Goal: Check status: Check status

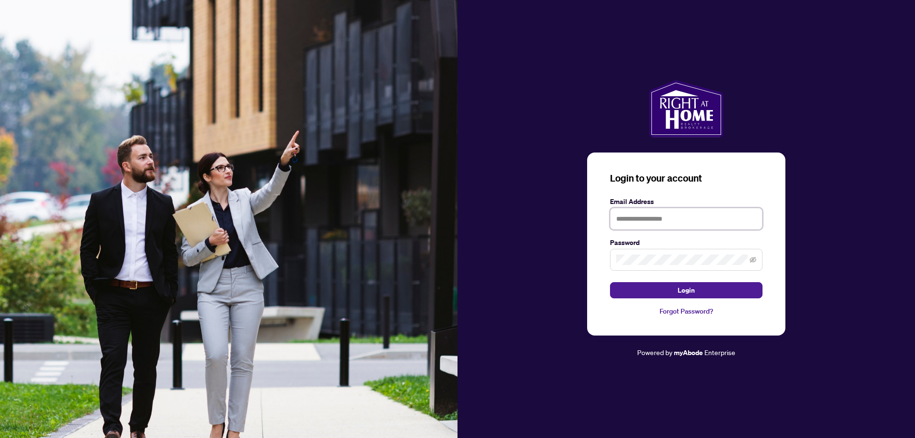
click at [696, 217] on input "text" at bounding box center [686, 219] width 152 height 22
type input "**********"
click at [674, 292] on button "Login" at bounding box center [686, 290] width 152 height 16
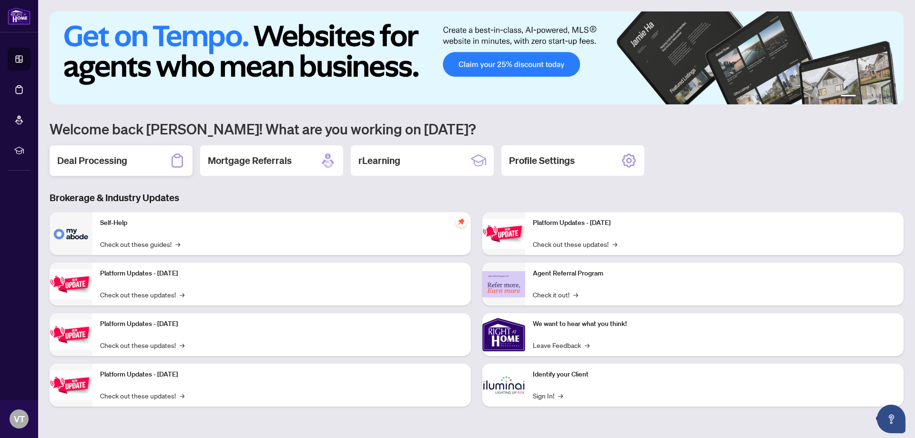
click at [135, 164] on div "Deal Processing" at bounding box center [121, 160] width 143 height 30
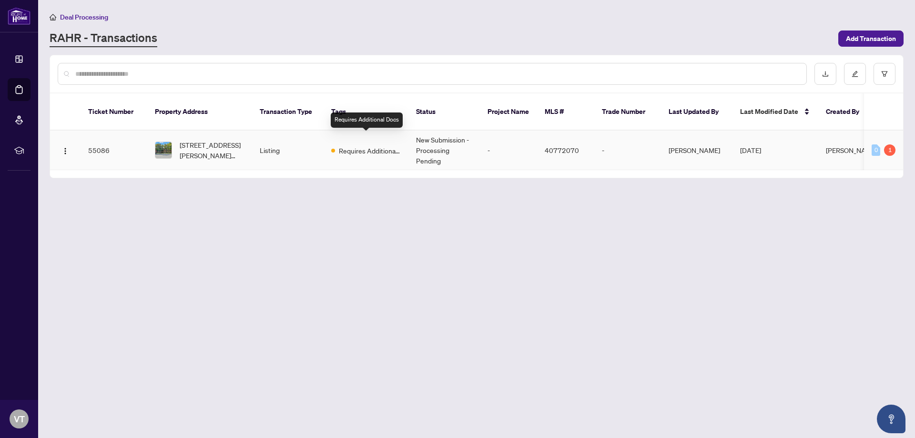
click at [373, 145] on span "Requires Additional Docs" at bounding box center [370, 150] width 62 height 10
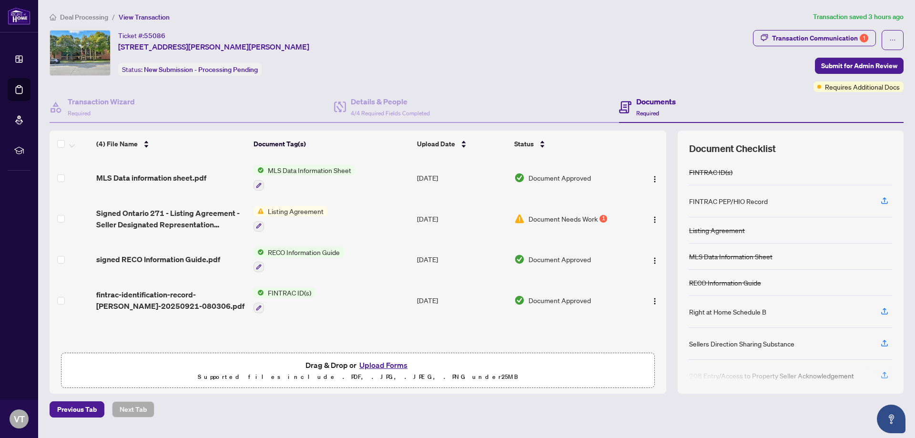
click at [578, 217] on span "Document Needs Work" at bounding box center [562, 218] width 69 height 10
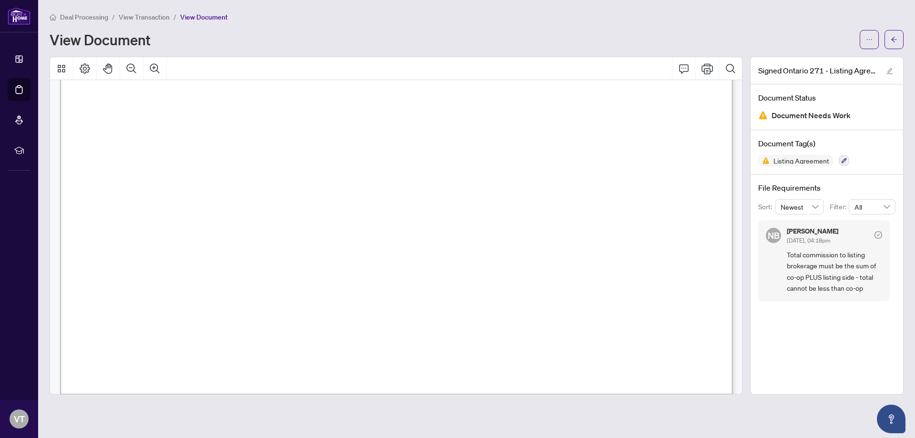
scroll to position [2101, 0]
